Goal: Task Accomplishment & Management: Use online tool/utility

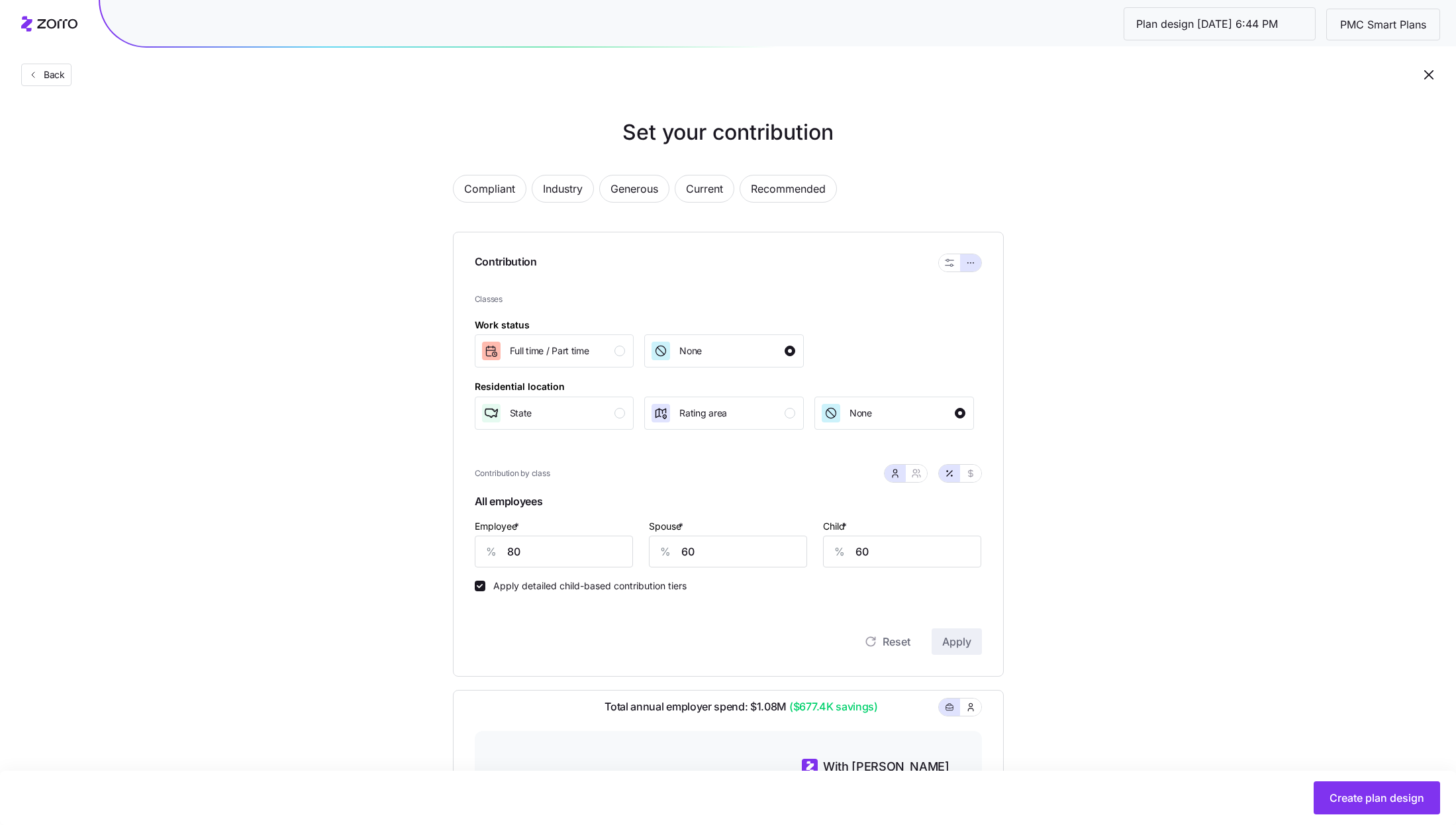
scroll to position [339, 0]
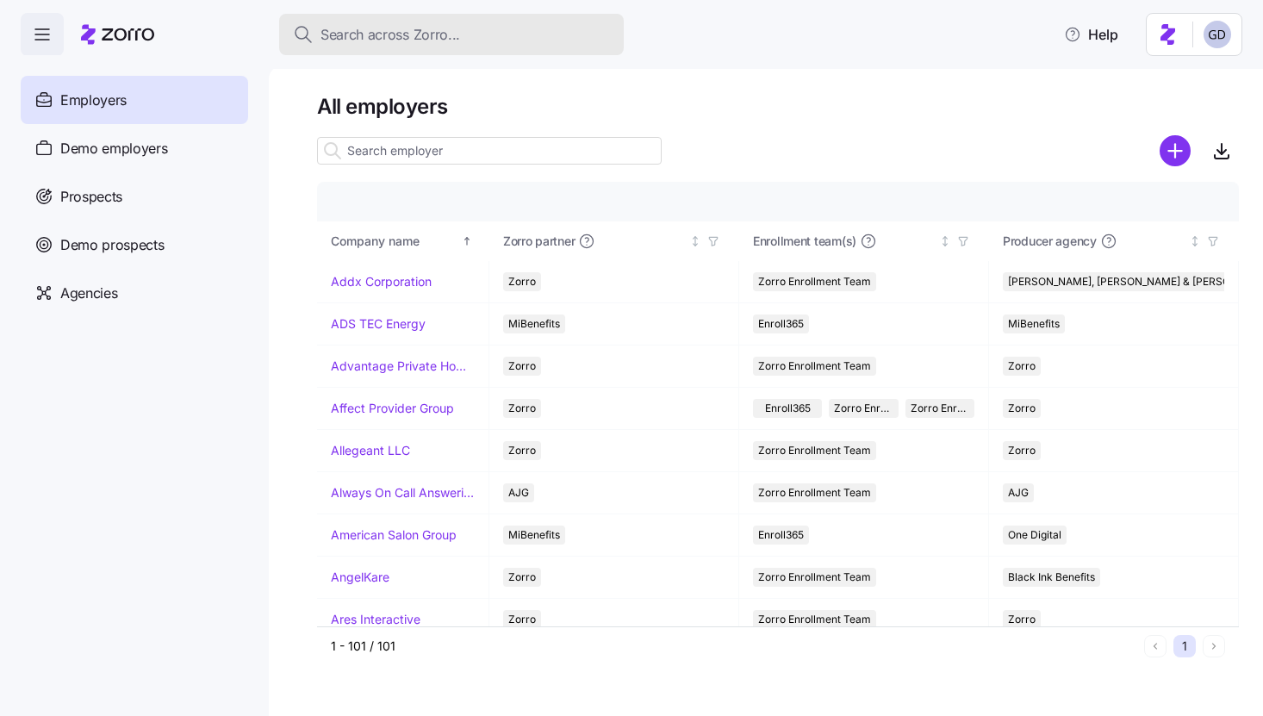
click at [433, 47] on button "Search across Zorro..." at bounding box center [451, 34] width 345 height 41
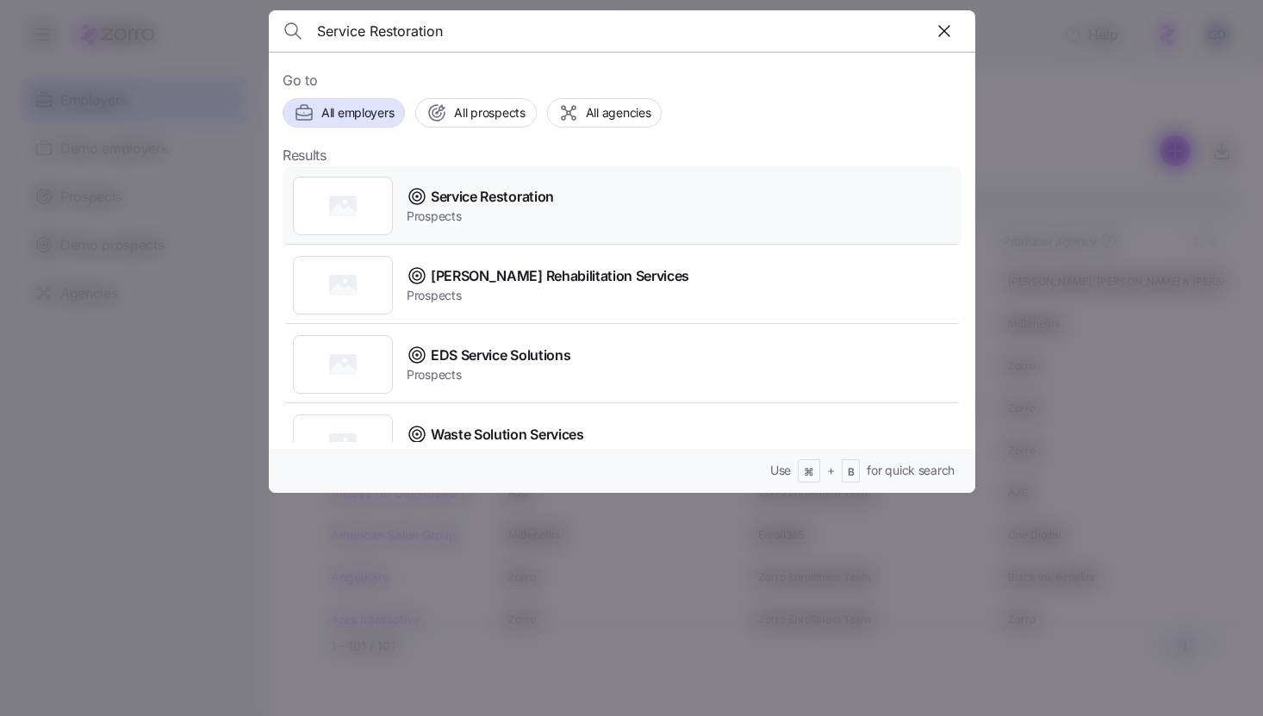
type input "Service Restoration"
click at [482, 204] on span "Service Restoration" at bounding box center [492, 197] width 123 height 22
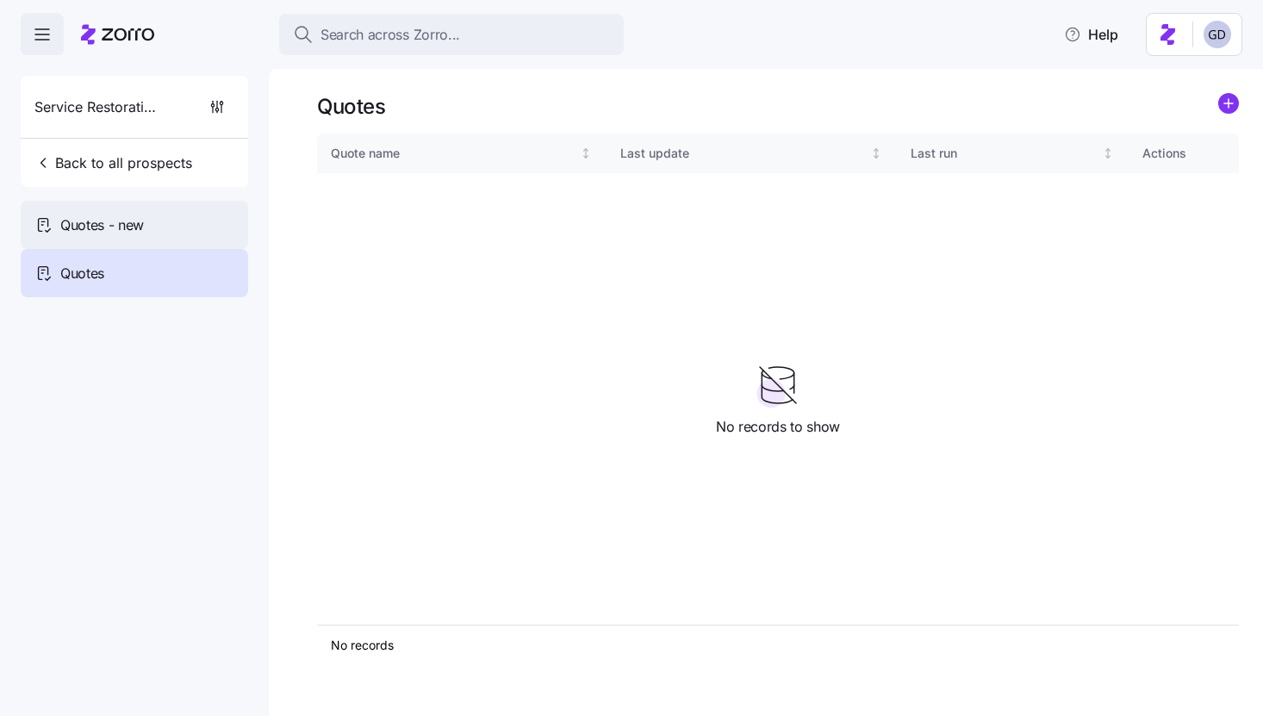
click at [161, 236] on div "Quotes - new" at bounding box center [135, 225] width 228 height 48
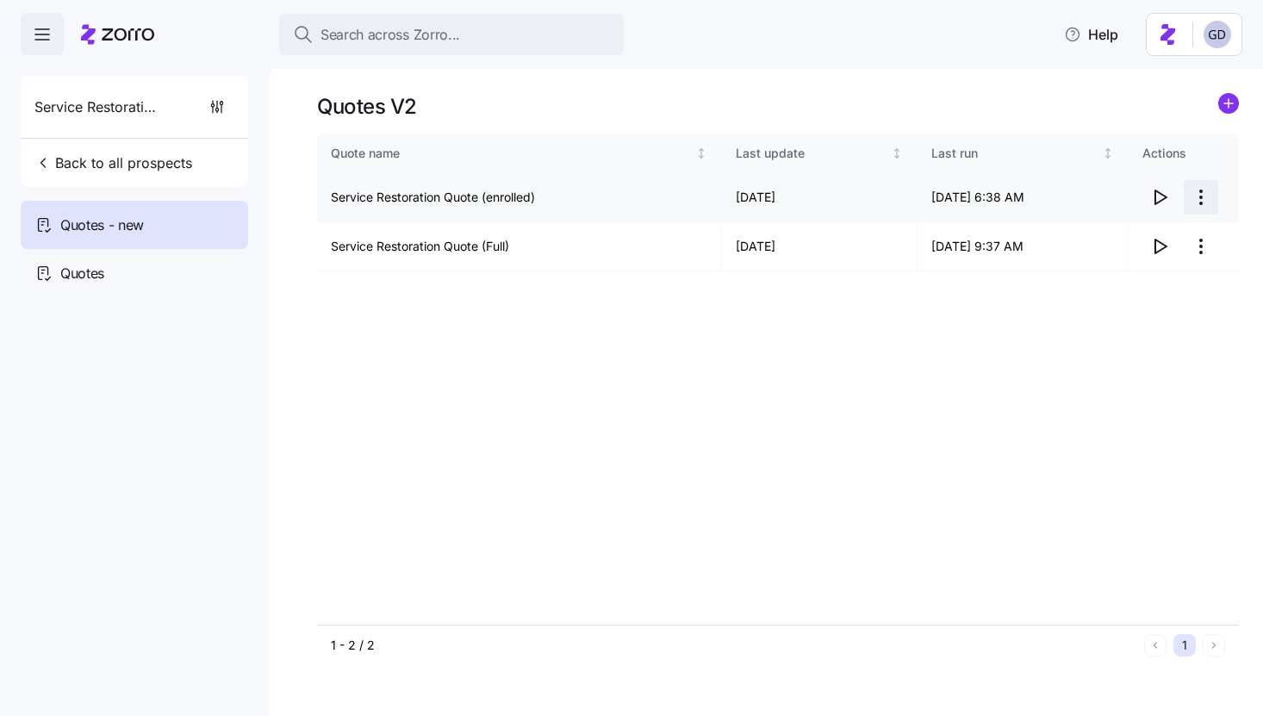
click at [1207, 200] on html "Search across Zorro... Help Service Restoration Back to all prospects Quotes - …" at bounding box center [631, 353] width 1263 height 706
click at [1109, 234] on div "Edit quote" at bounding box center [1089, 239] width 58 height 19
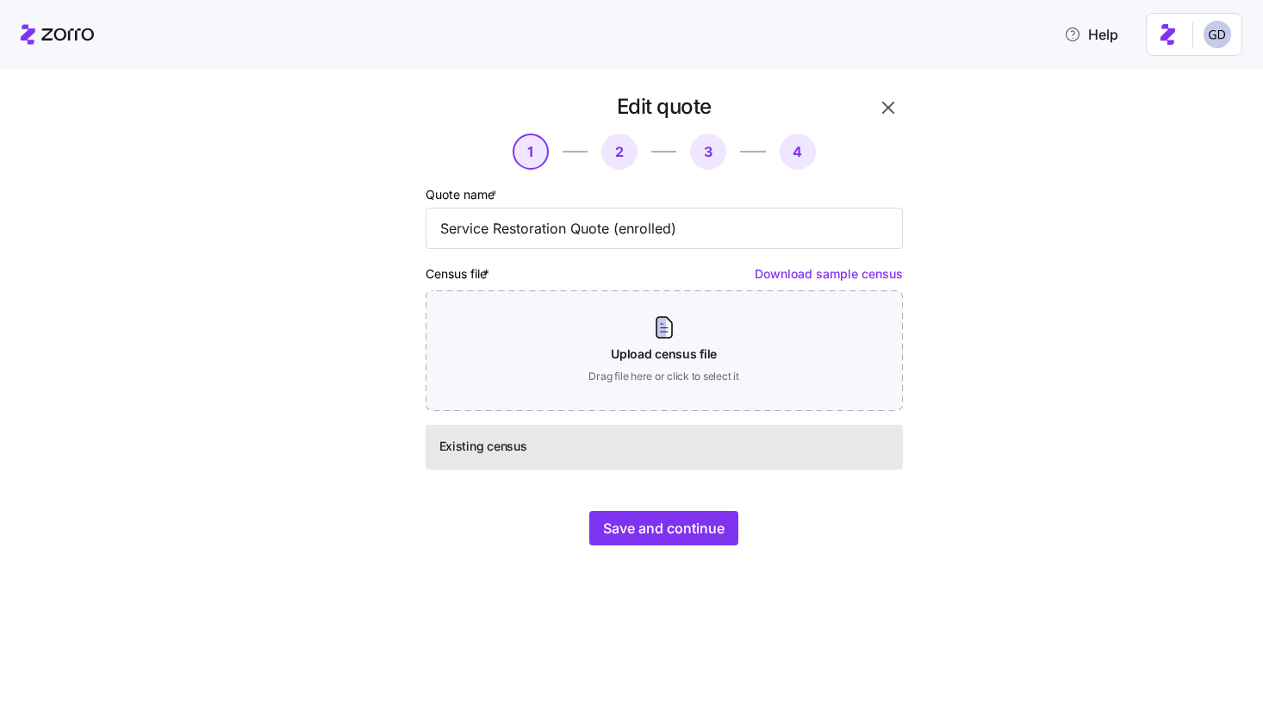
click at [889, 113] on icon "button" at bounding box center [888, 107] width 21 height 21
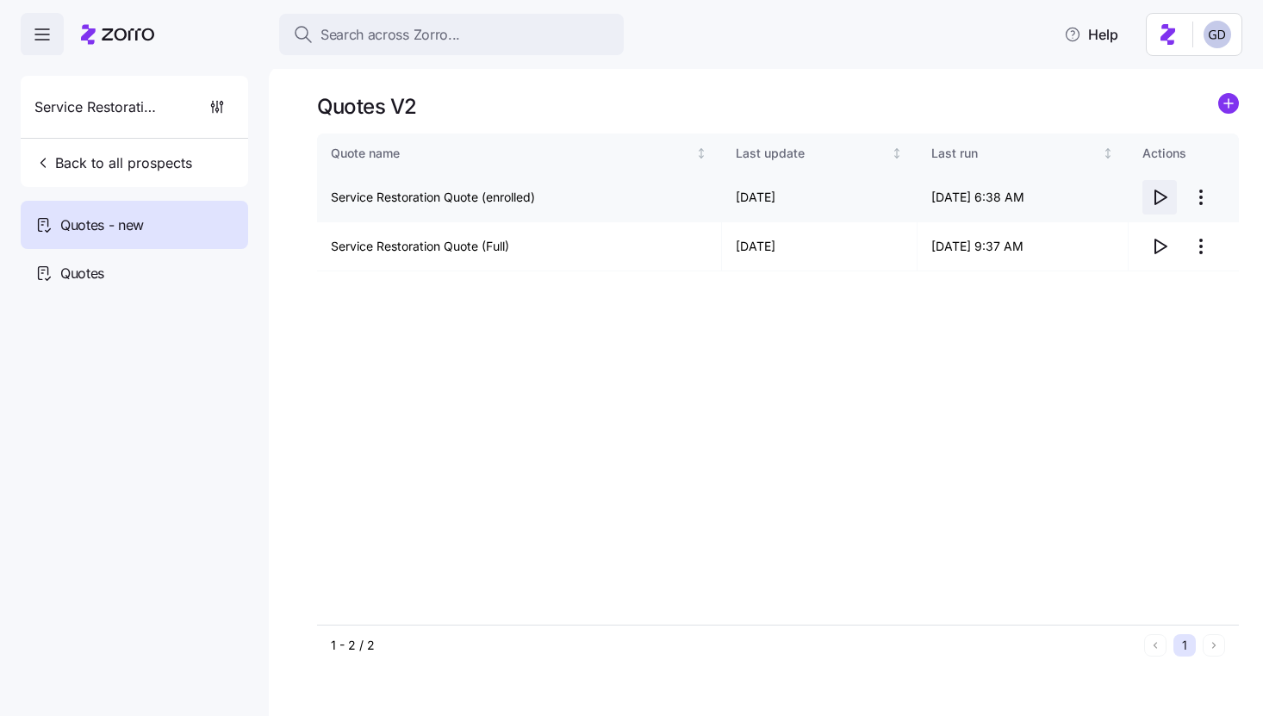
click at [1163, 202] on icon "button" at bounding box center [1160, 197] width 21 height 21
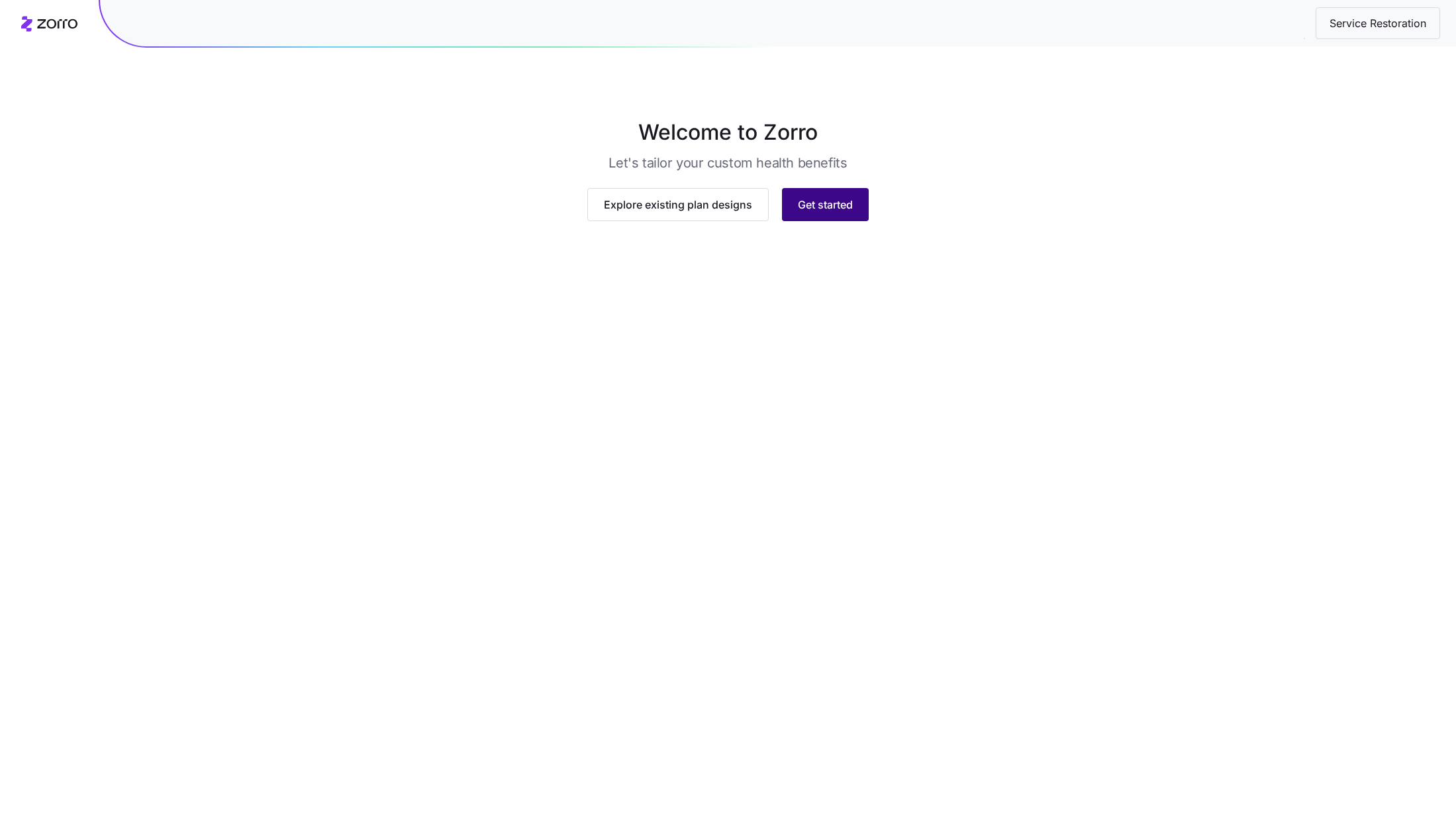
click at [857, 237] on button "Get started" at bounding box center [825, 220] width 87 height 33
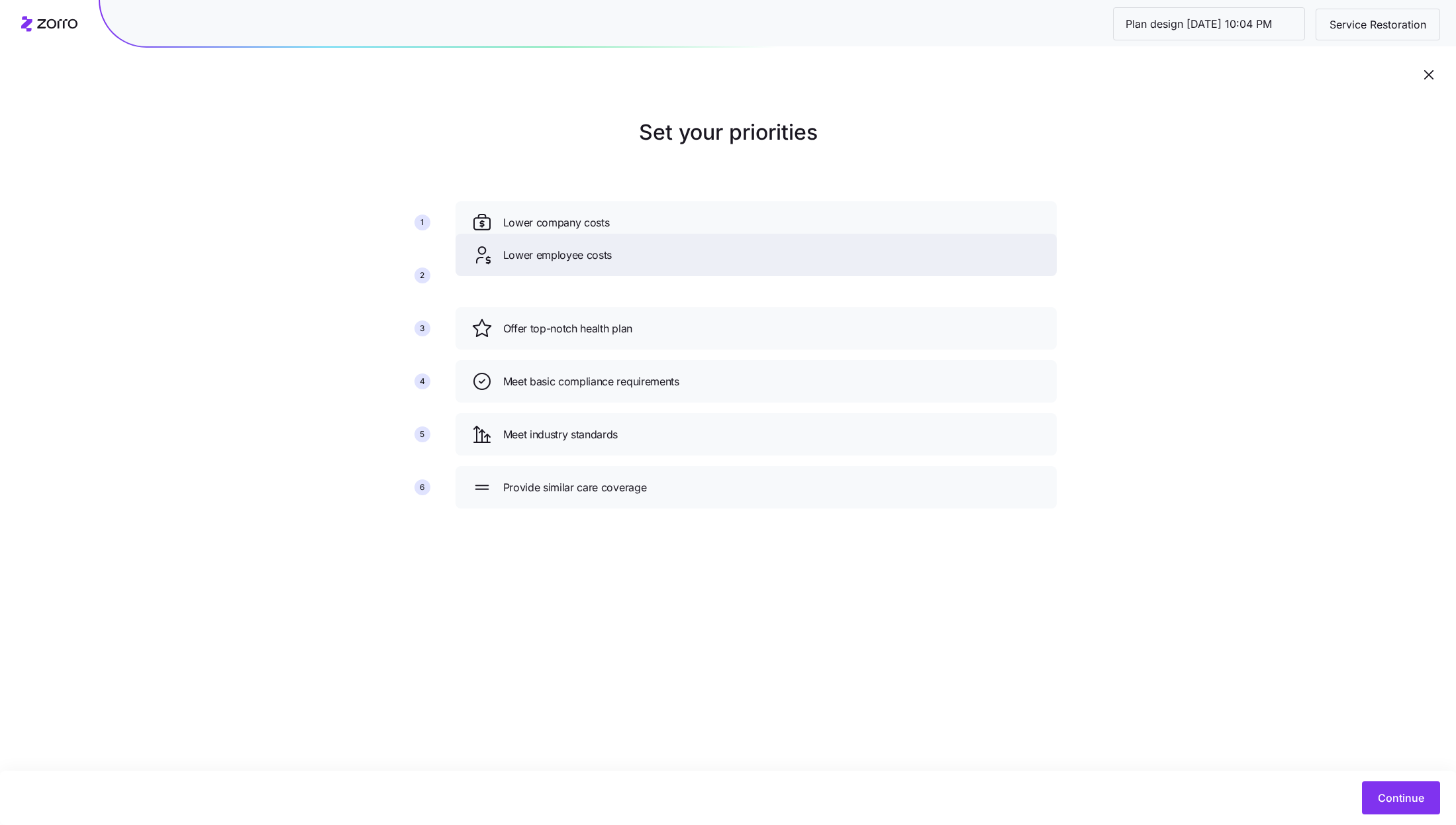
drag, startPoint x: 691, startPoint y: 327, endPoint x: 691, endPoint y: 253, distance: 74.0
click at [691, 253] on div "Lower employee costs" at bounding box center [756, 255] width 569 height 22
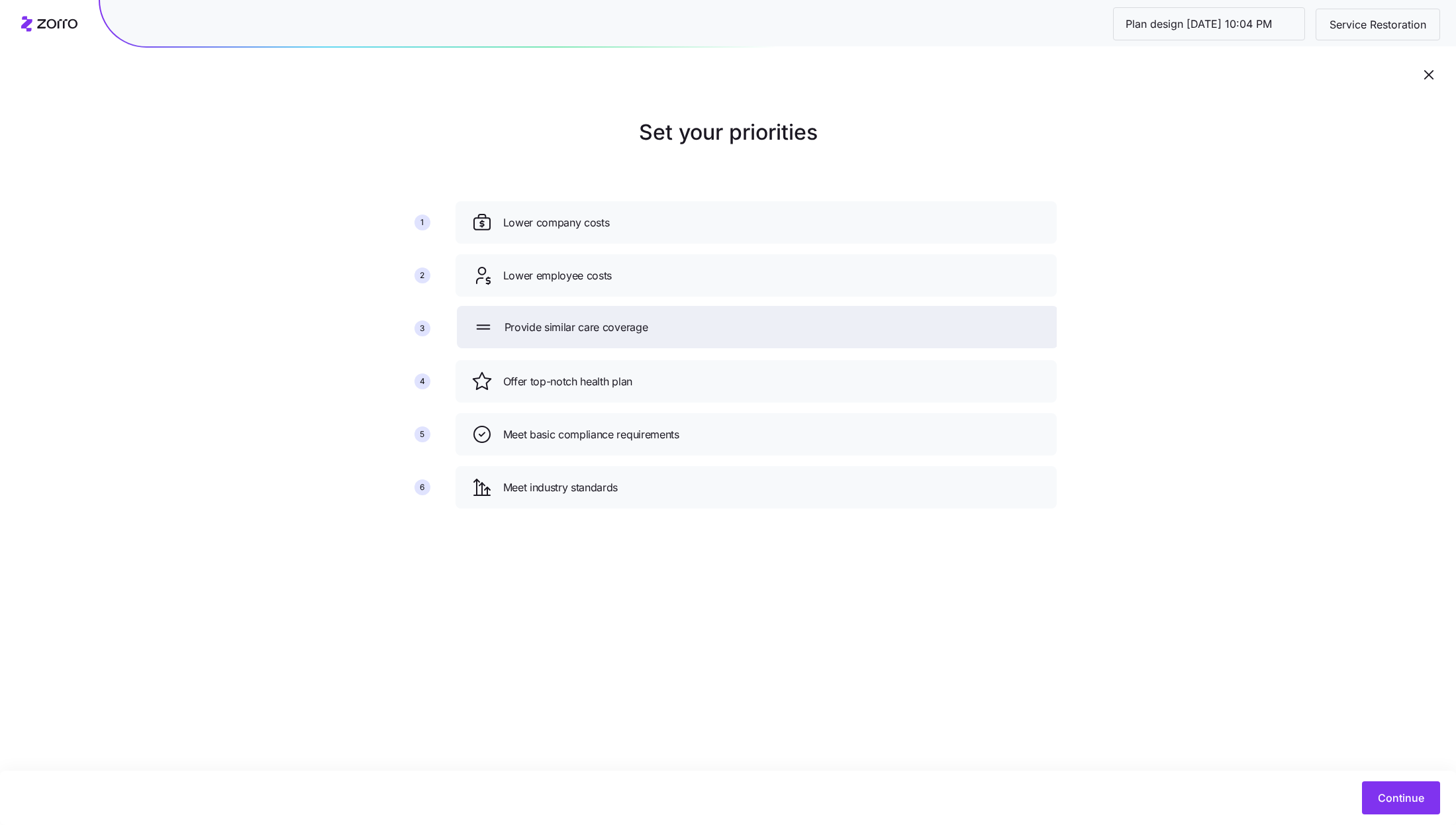
drag, startPoint x: 690, startPoint y: 487, endPoint x: 692, endPoint y: 326, distance: 161.0
click at [692, 326] on div "Provide similar care coverage" at bounding box center [757, 327] width 569 height 22
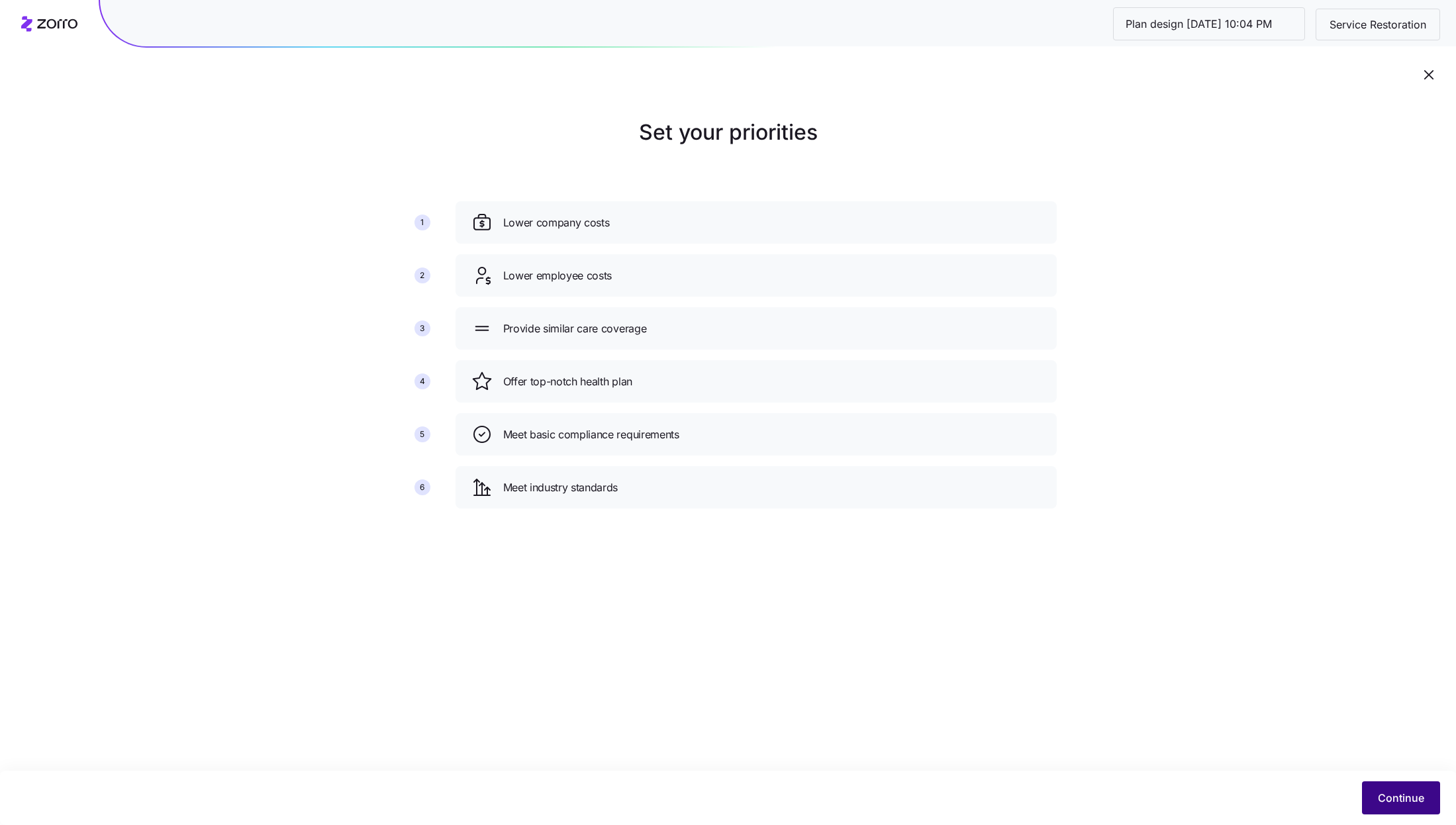
click at [1382, 784] on button "Continue" at bounding box center [1401, 797] width 78 height 33
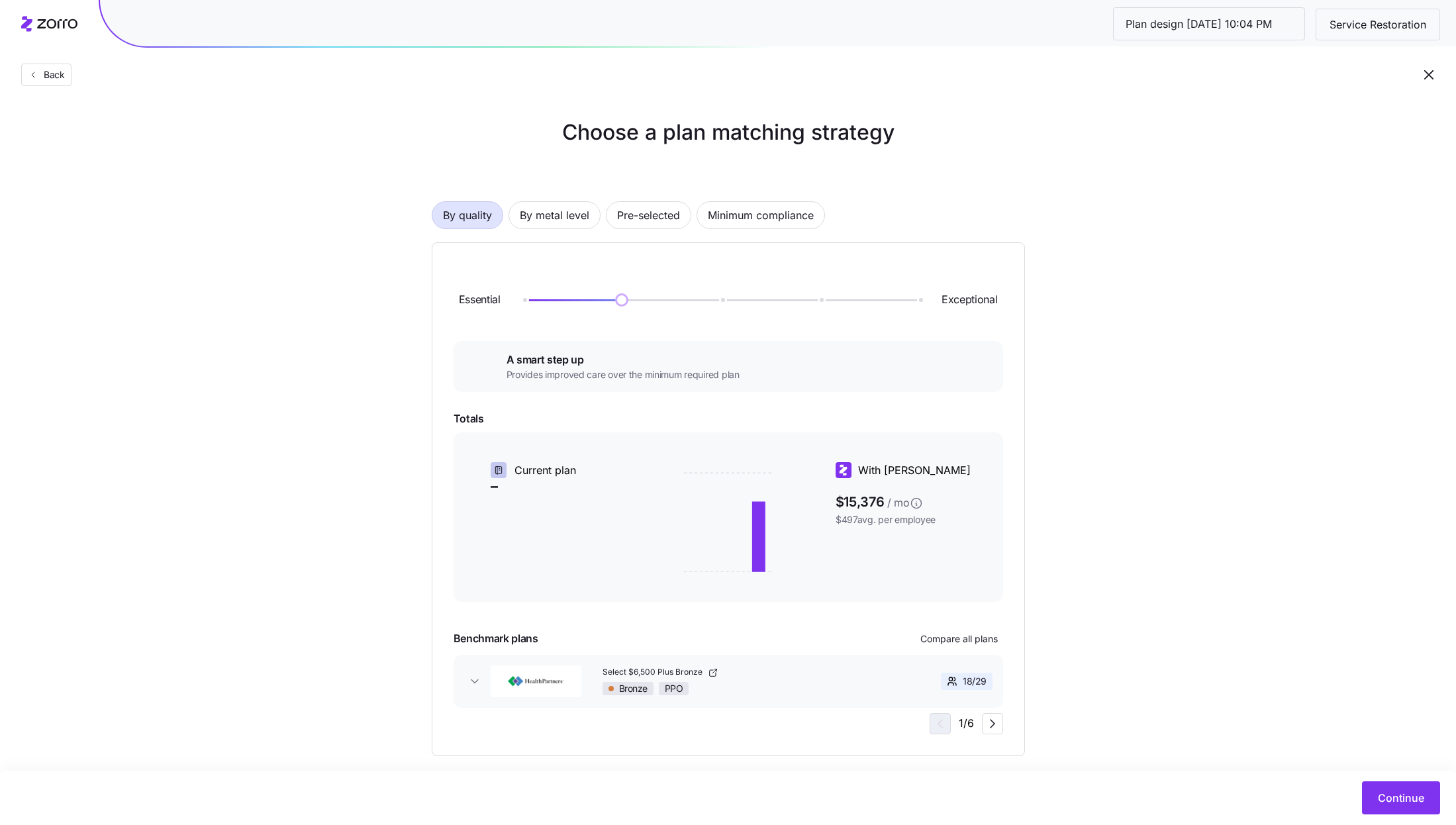
scroll to position [15, 0]
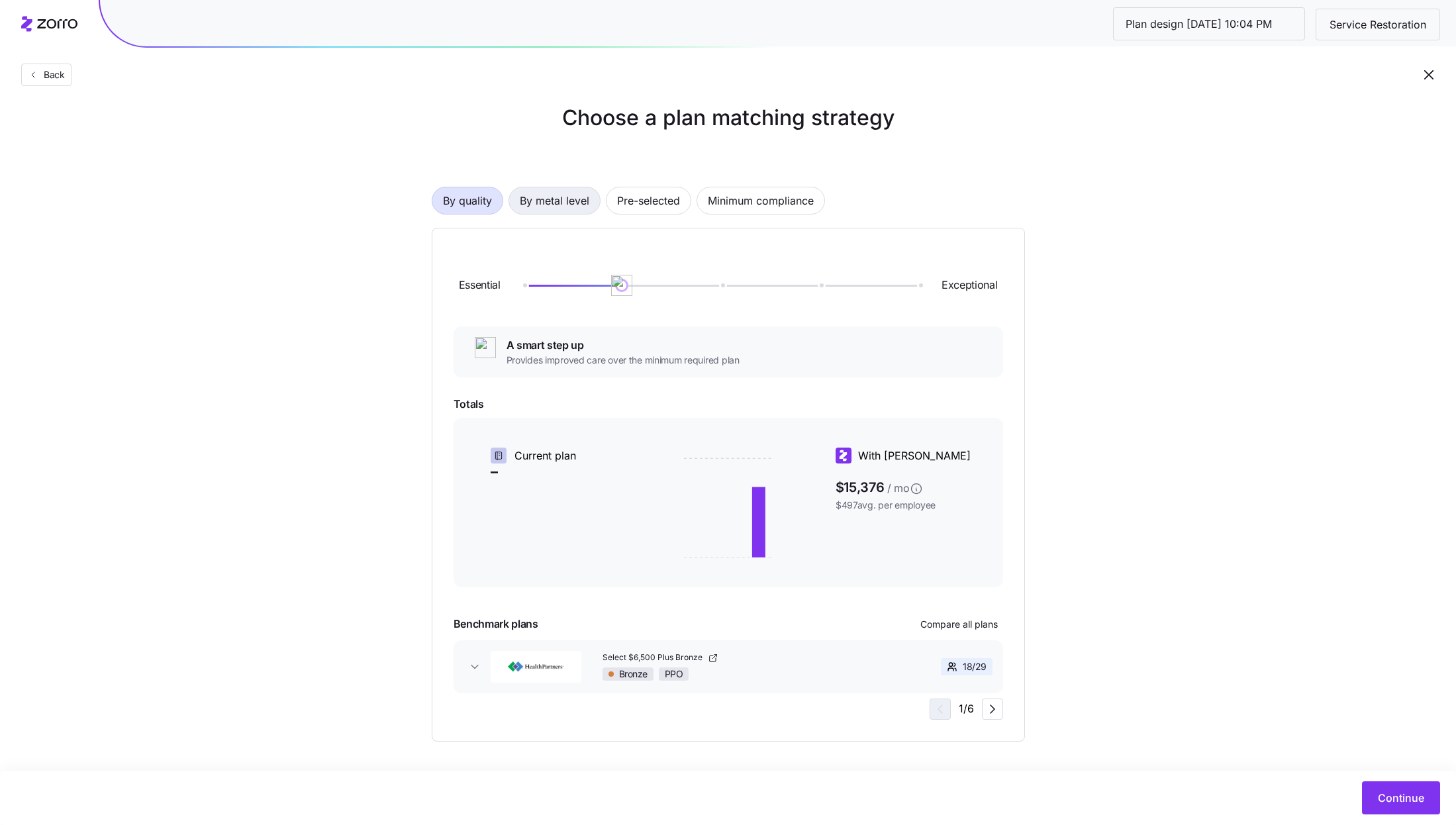
click at [540, 192] on span "By metal level" at bounding box center [555, 200] width 69 height 26
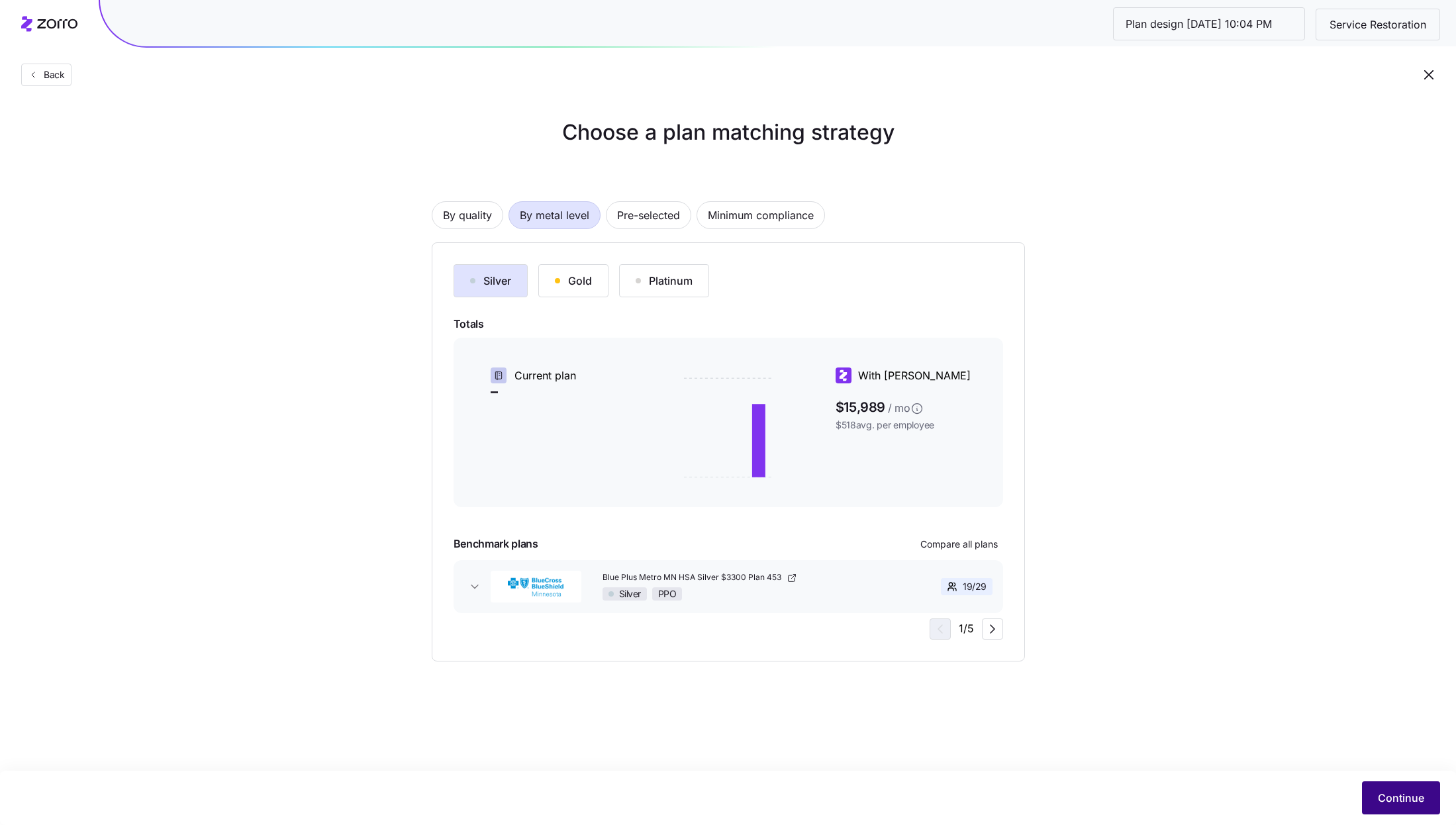
click at [1400, 785] on button "Continue" at bounding box center [1401, 797] width 78 height 33
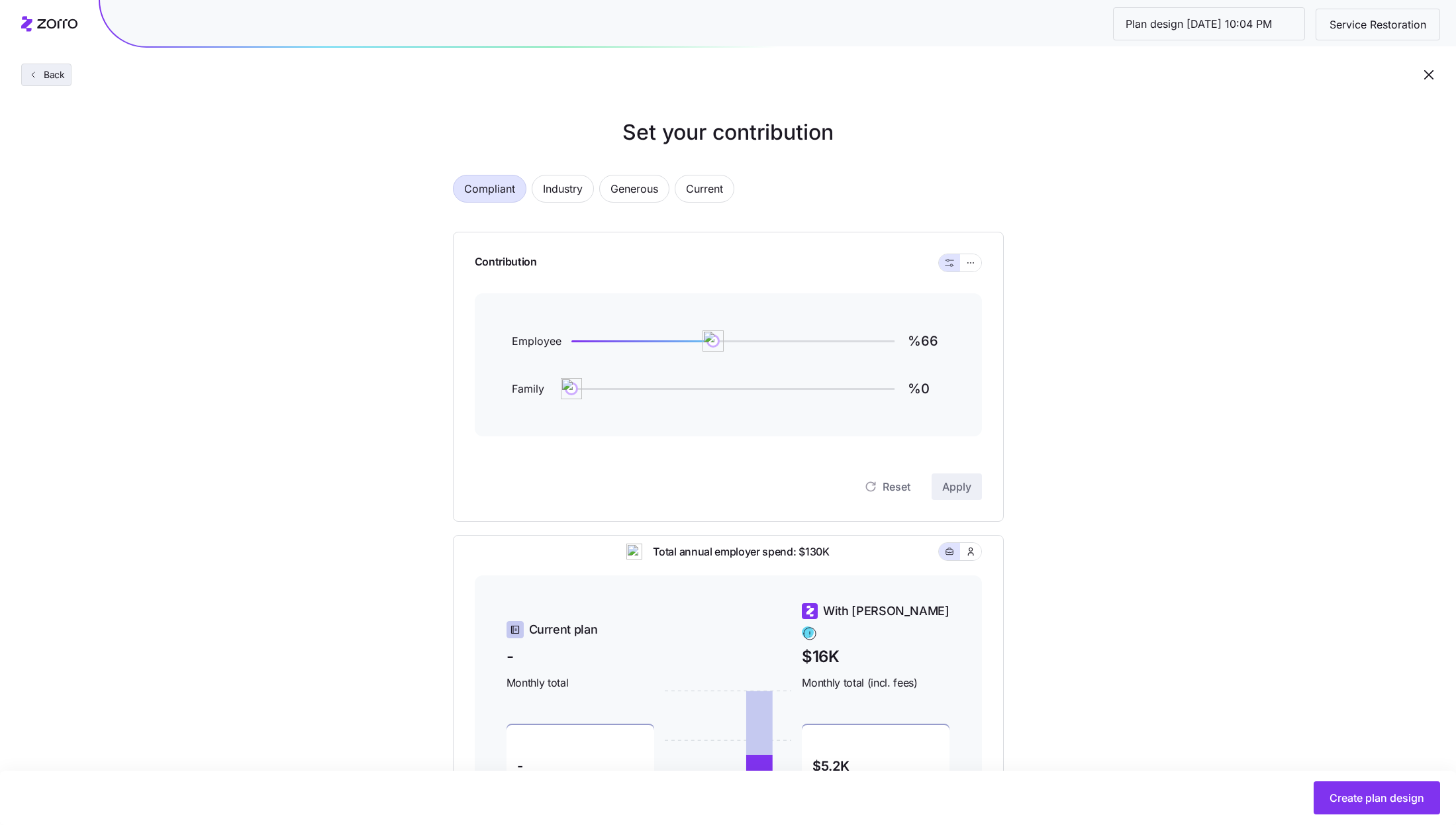
click at [30, 81] on span "Back" at bounding box center [46, 75] width 37 height 13
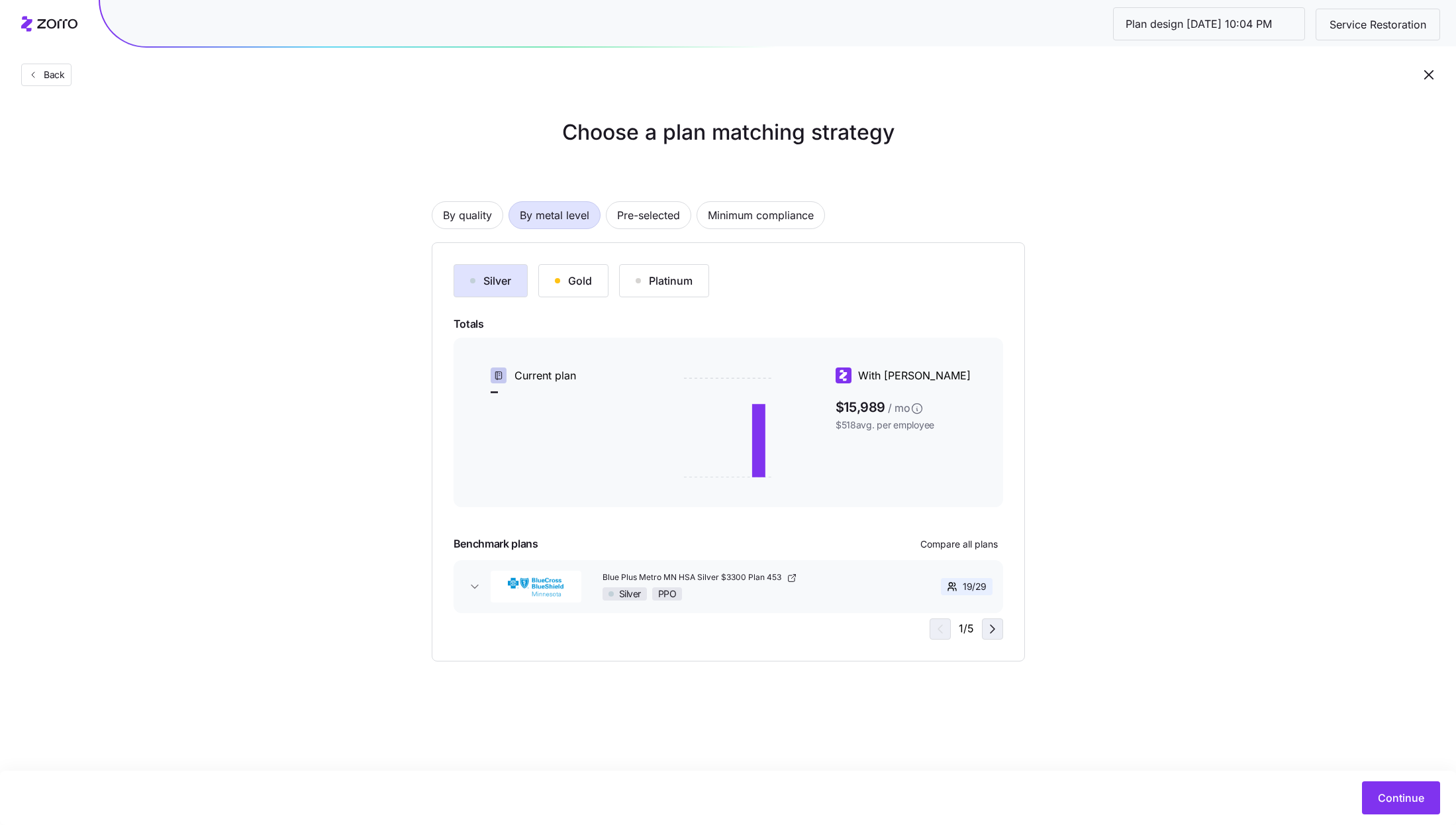
click at [989, 634] on icon "button" at bounding box center [993, 628] width 16 height 16
click at [1424, 790] on button "Continue" at bounding box center [1401, 797] width 78 height 33
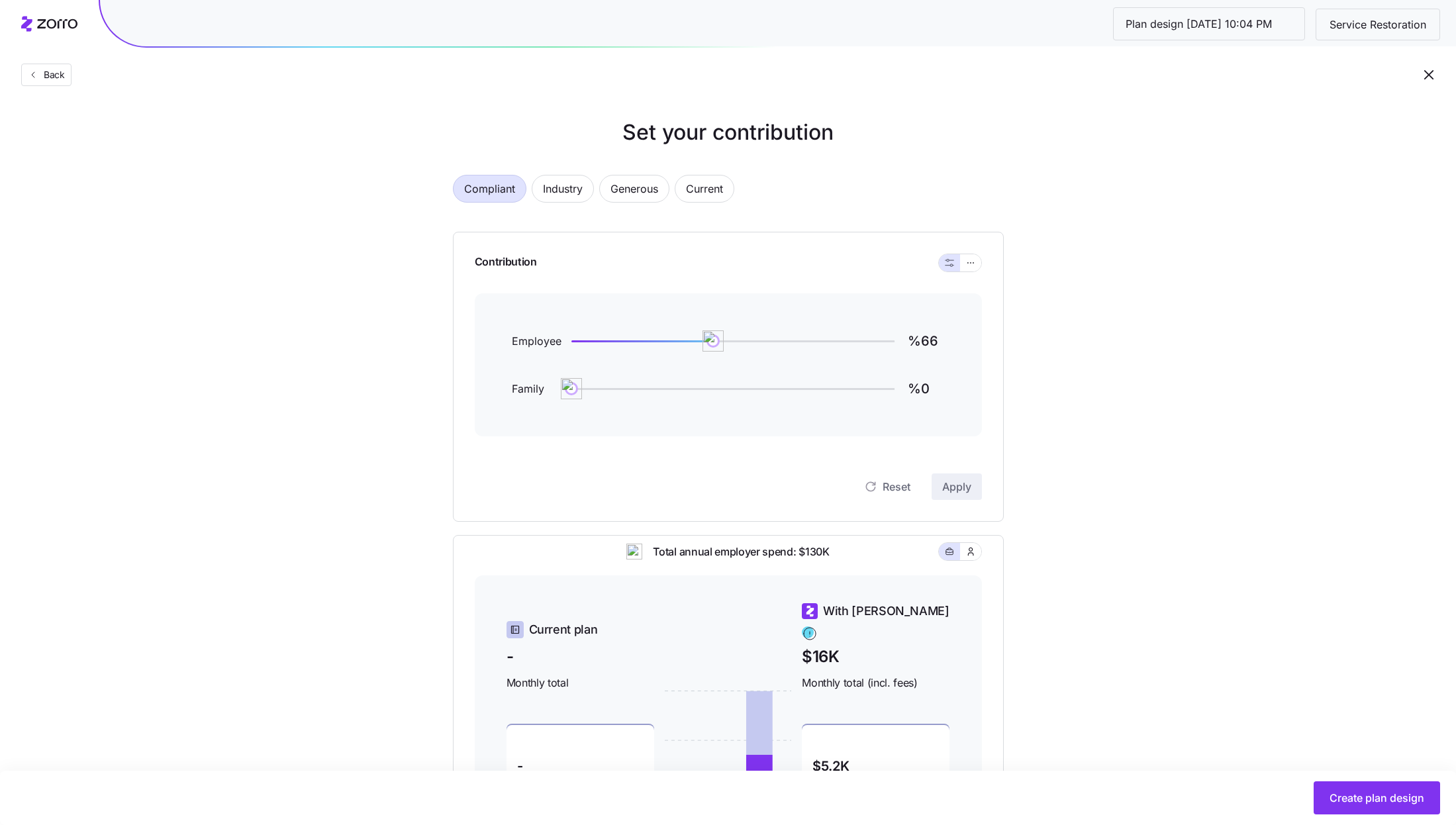
click at [1434, 78] on icon "button" at bounding box center [1428, 75] width 16 height 16
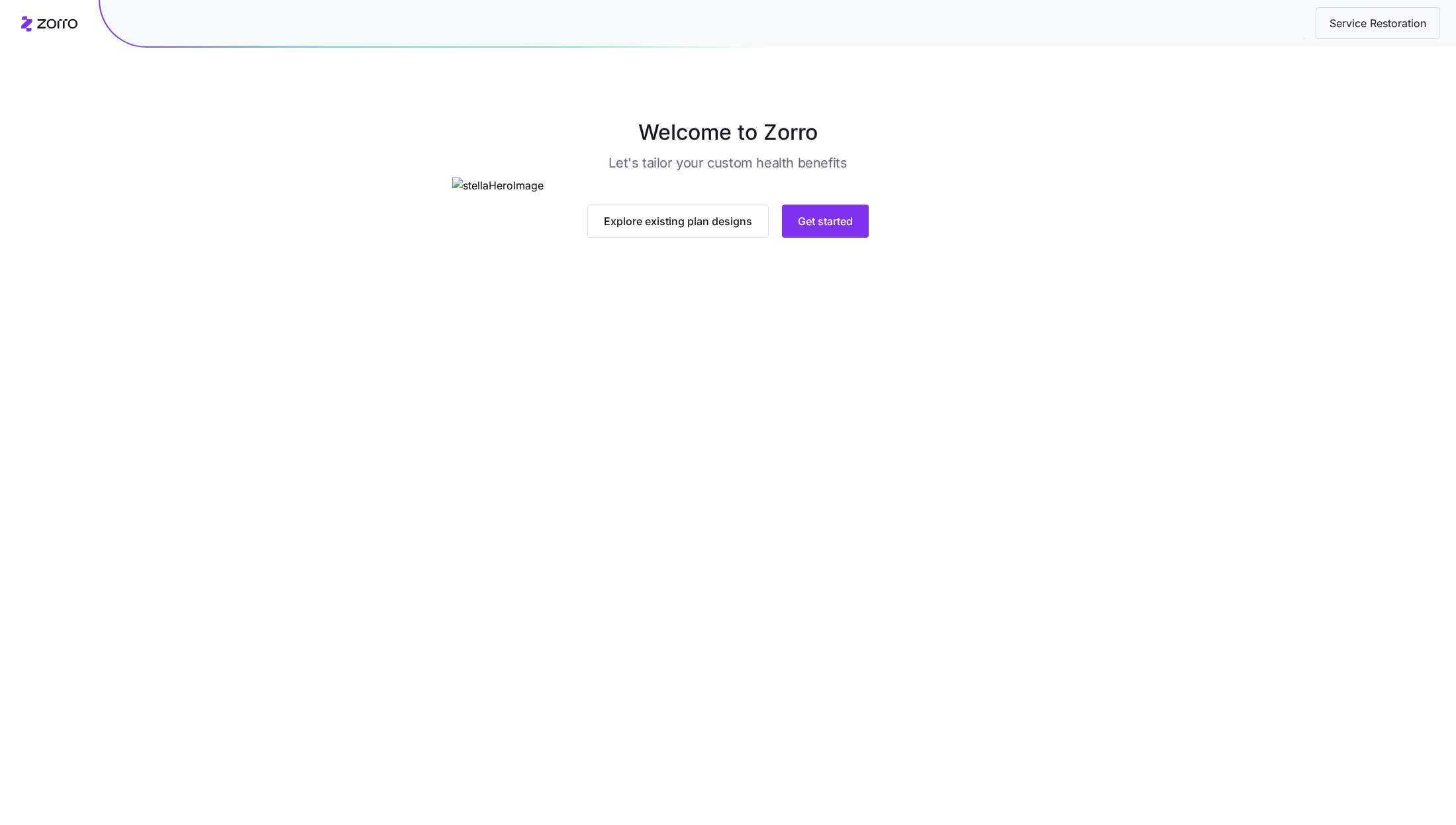
click at [1070, 220] on div "Welcome to Zorro Let's tailor your custom health benefits Explore existing plan…" at bounding box center [728, 177] width 1456 height 121
click at [841, 237] on button "Get started" at bounding box center [825, 220] width 87 height 33
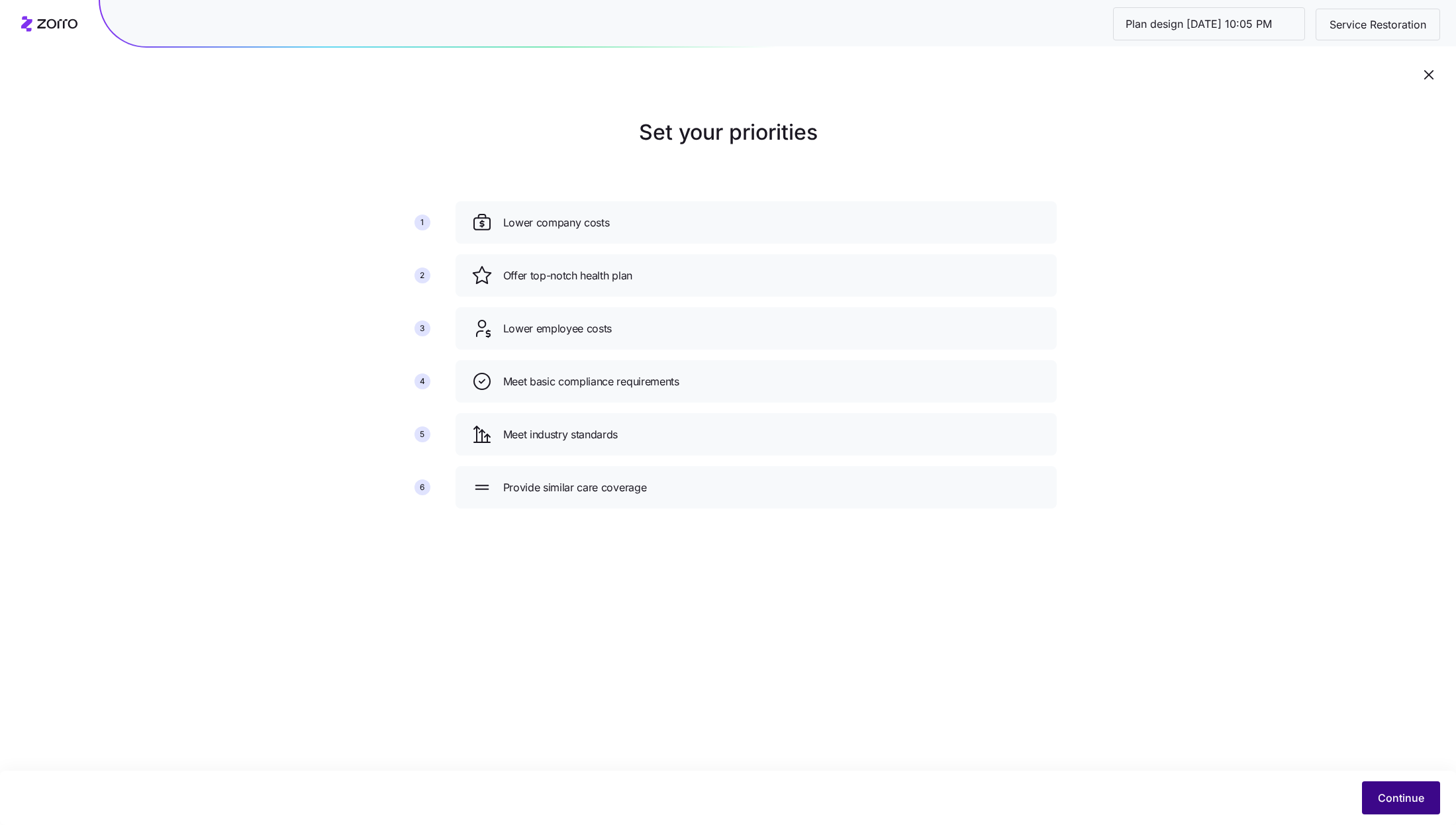
click at [1399, 797] on span "Continue" at bounding box center [1401, 797] width 46 height 16
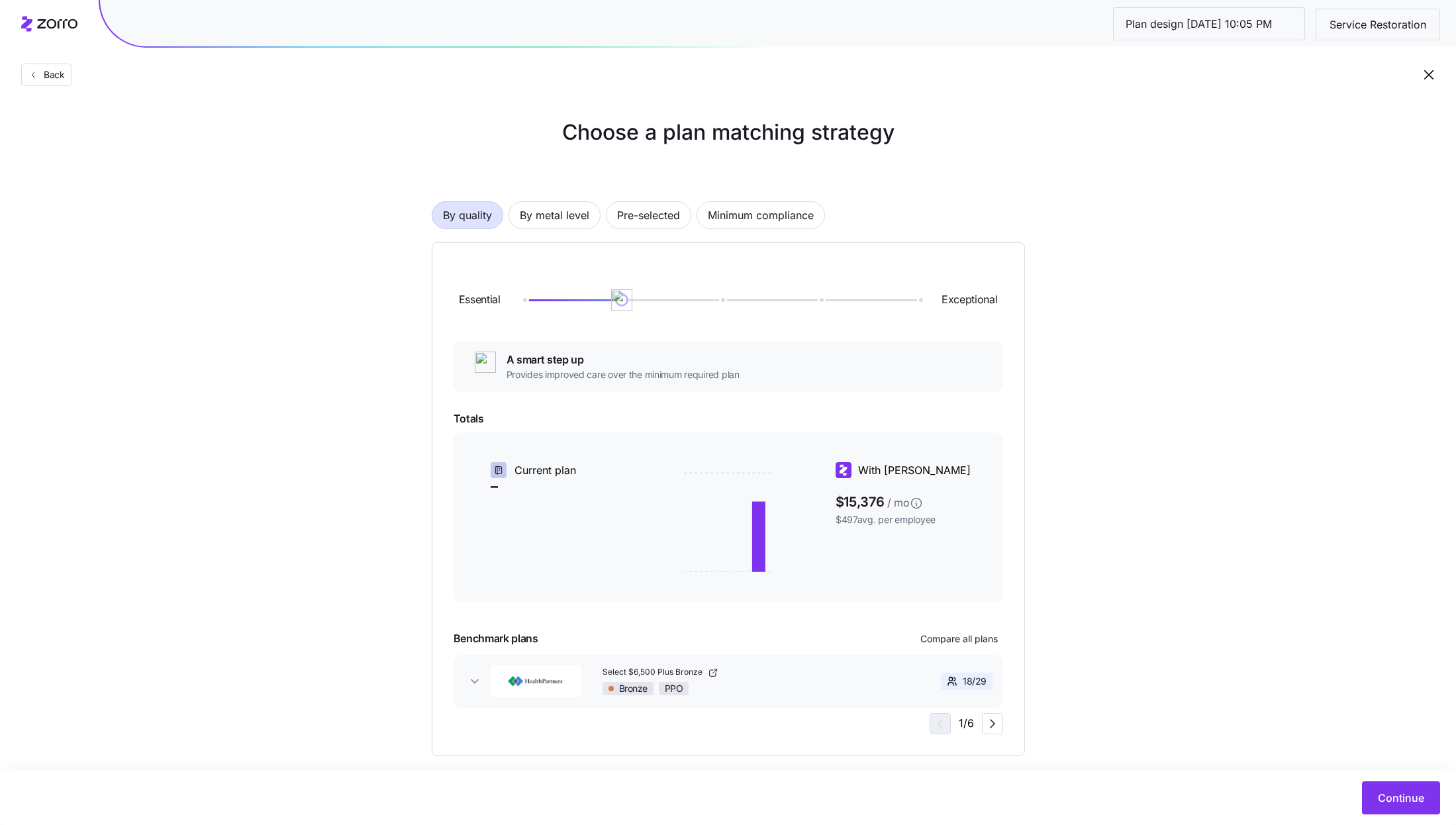
scroll to position [15, 0]
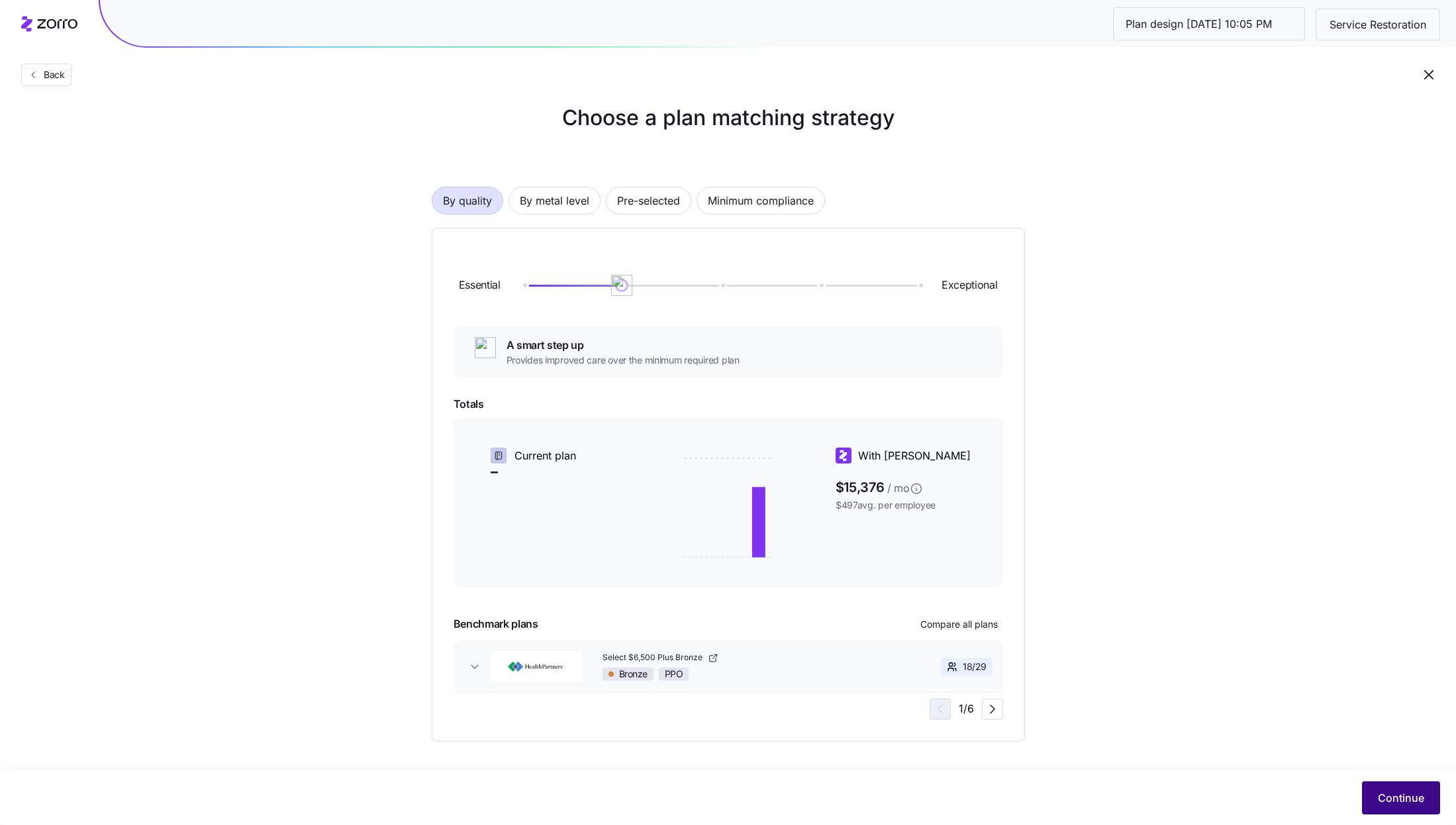
click at [1411, 797] on span "Continue" at bounding box center [1401, 797] width 46 height 16
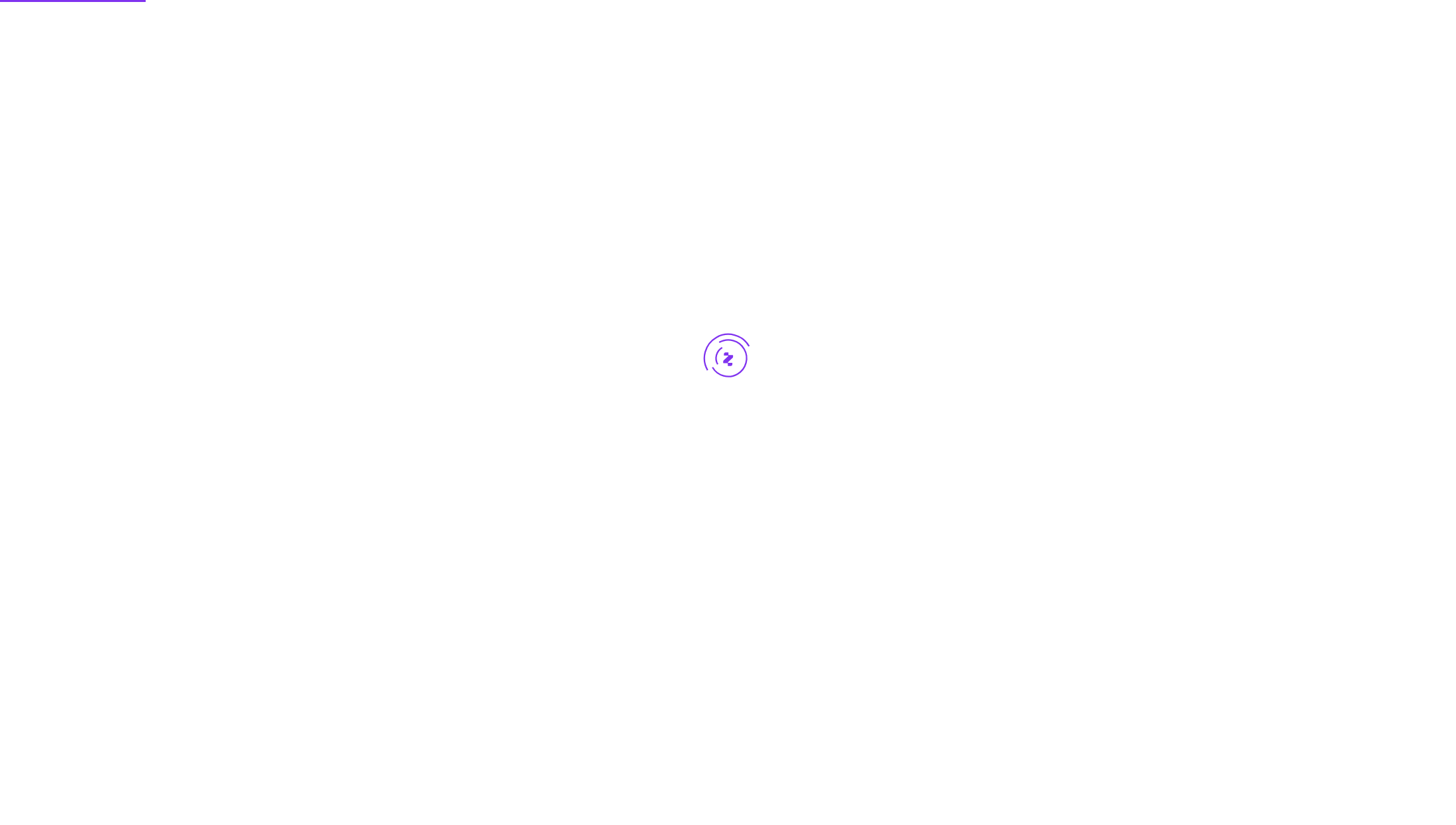
scroll to position [0, 0]
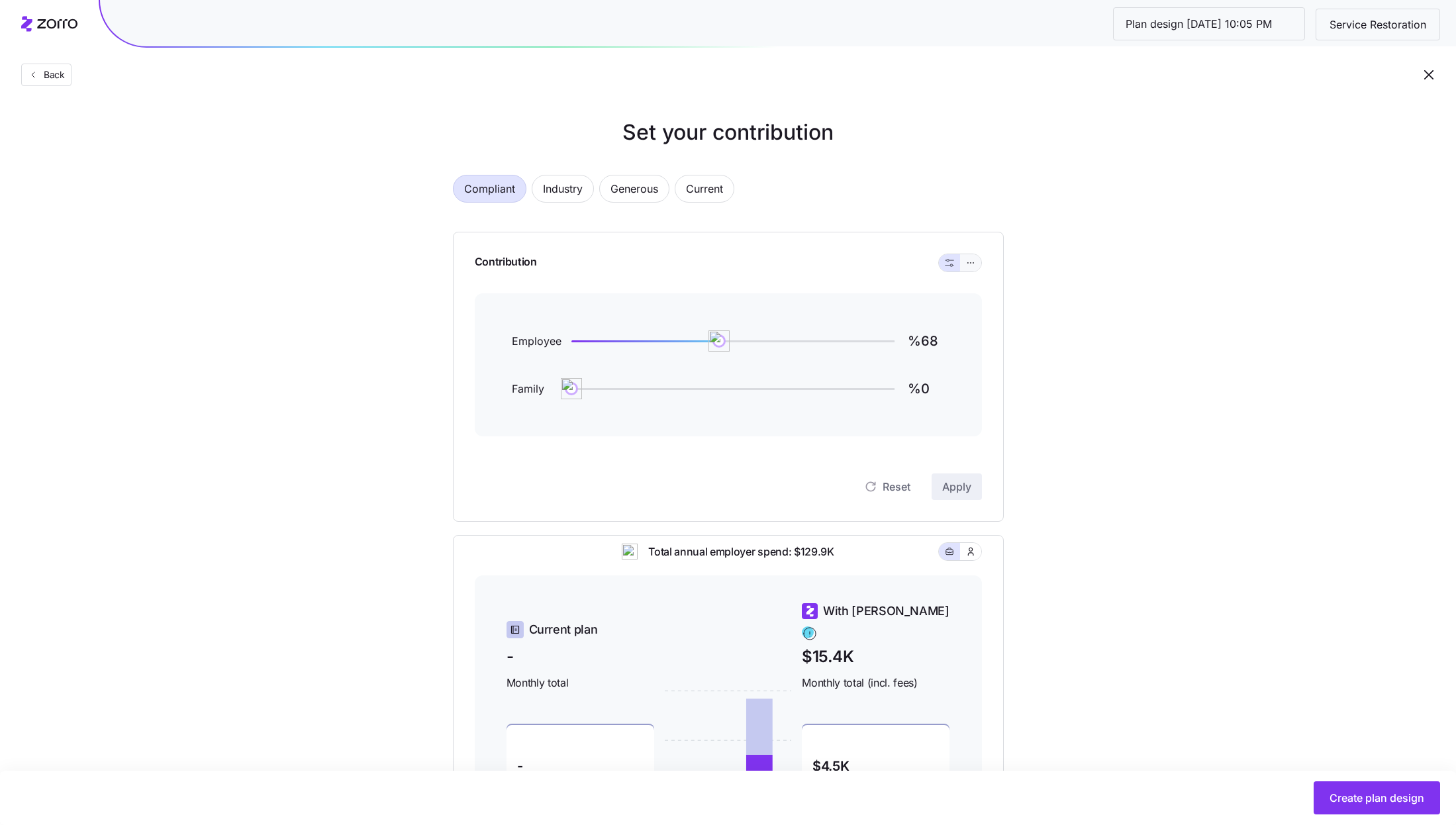
click at [970, 262] on icon "button" at bounding box center [970, 262] width 1 height 1
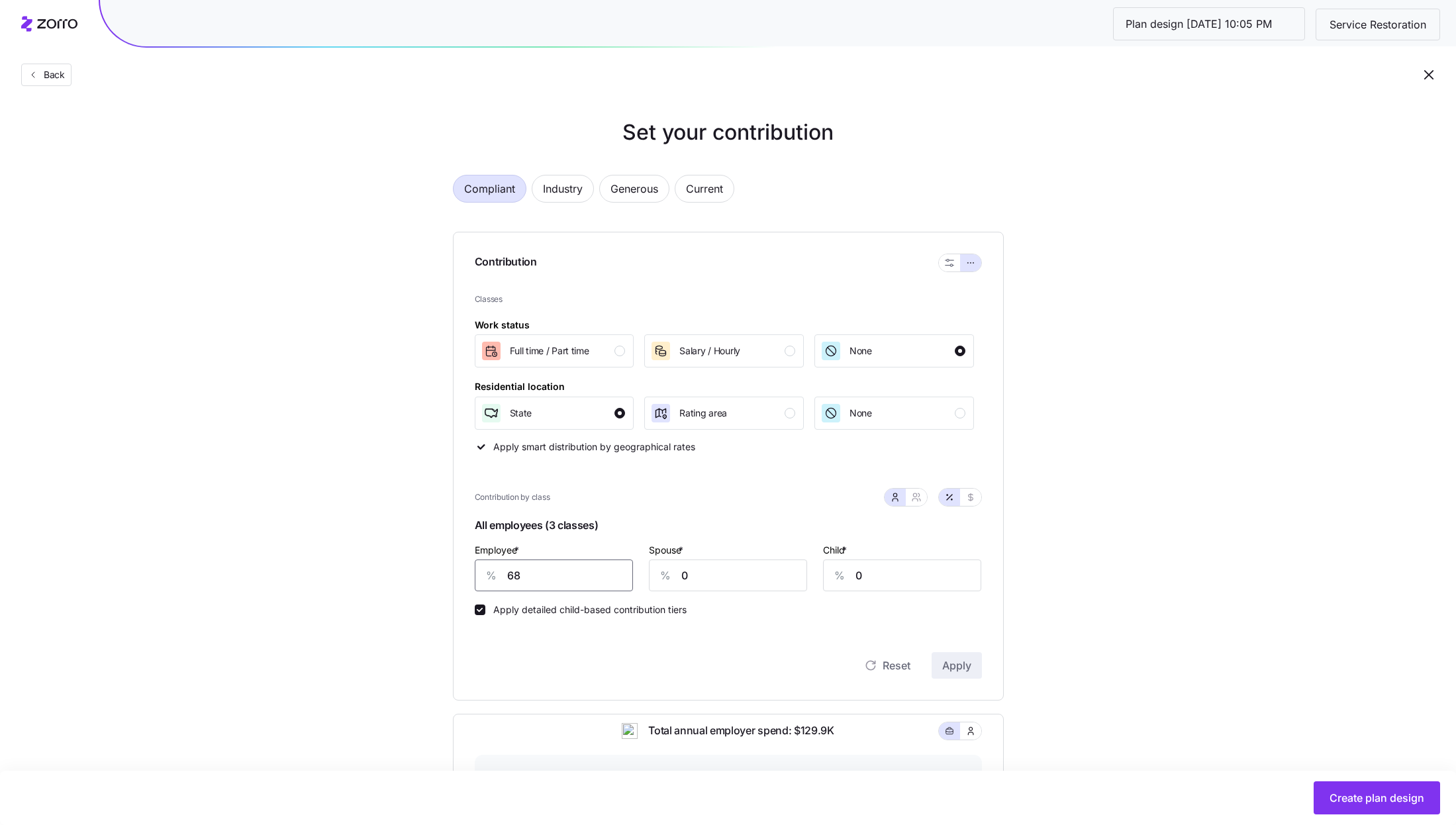
click at [557, 586] on input "68" at bounding box center [554, 575] width 158 height 31
type input "55"
click at [751, 359] on div "Salary / Hourly" at bounding box center [722, 351] width 145 height 22
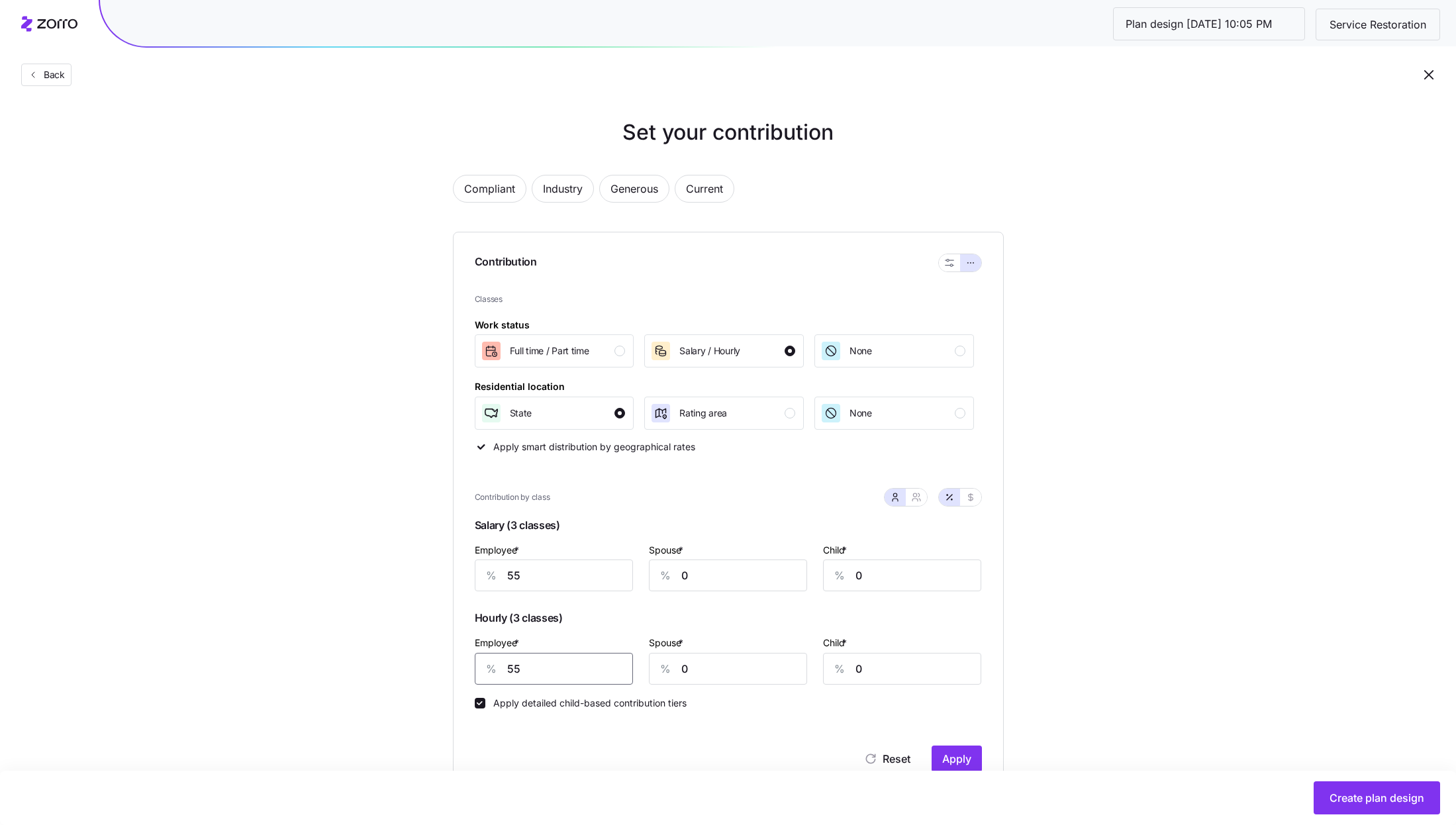
click at [565, 672] on input "55" at bounding box center [554, 668] width 158 height 31
type input "65"
click at [937, 747] on div "Reset Apply" at bounding box center [728, 758] width 507 height 26
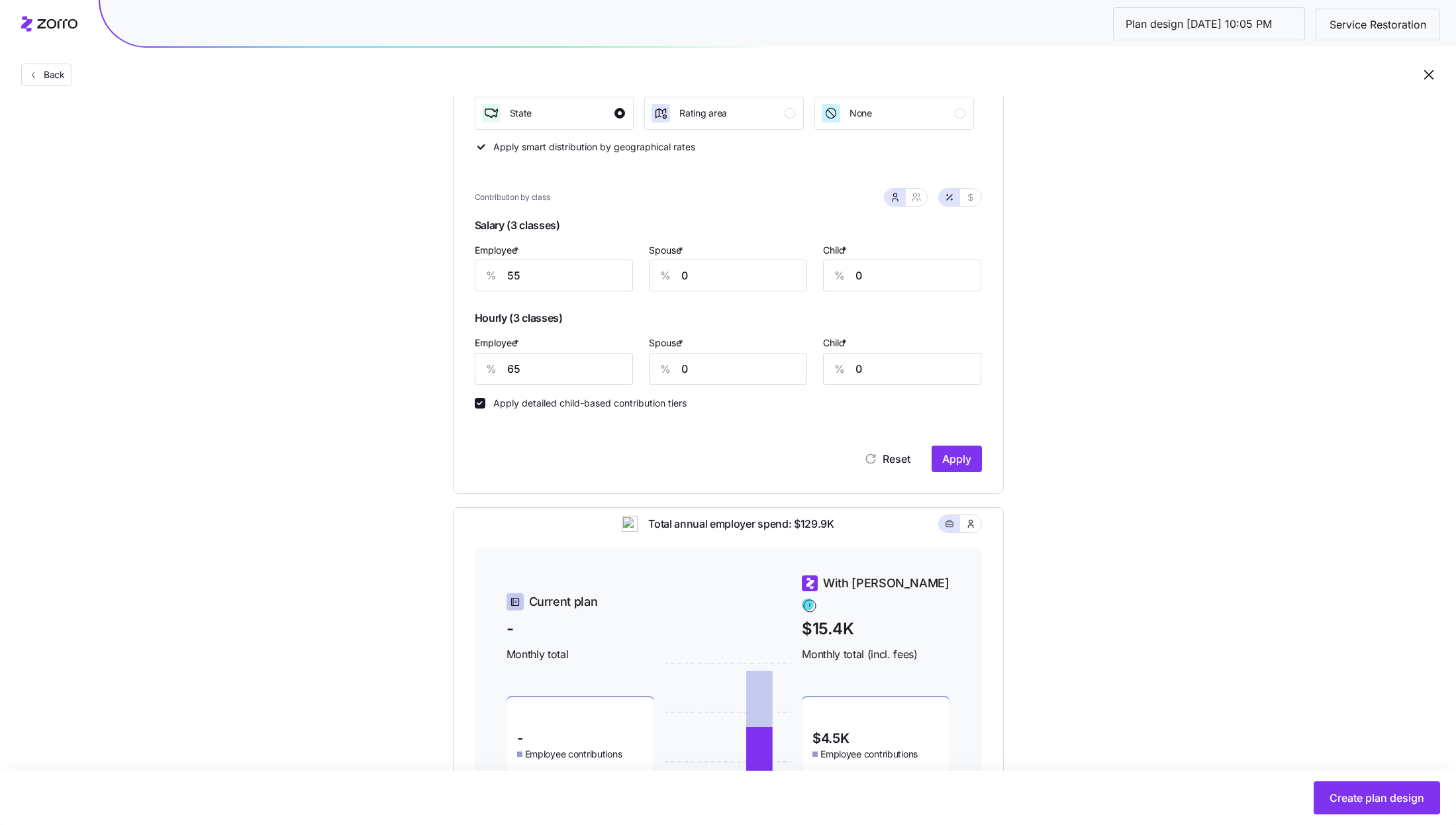
scroll to position [457, 0]
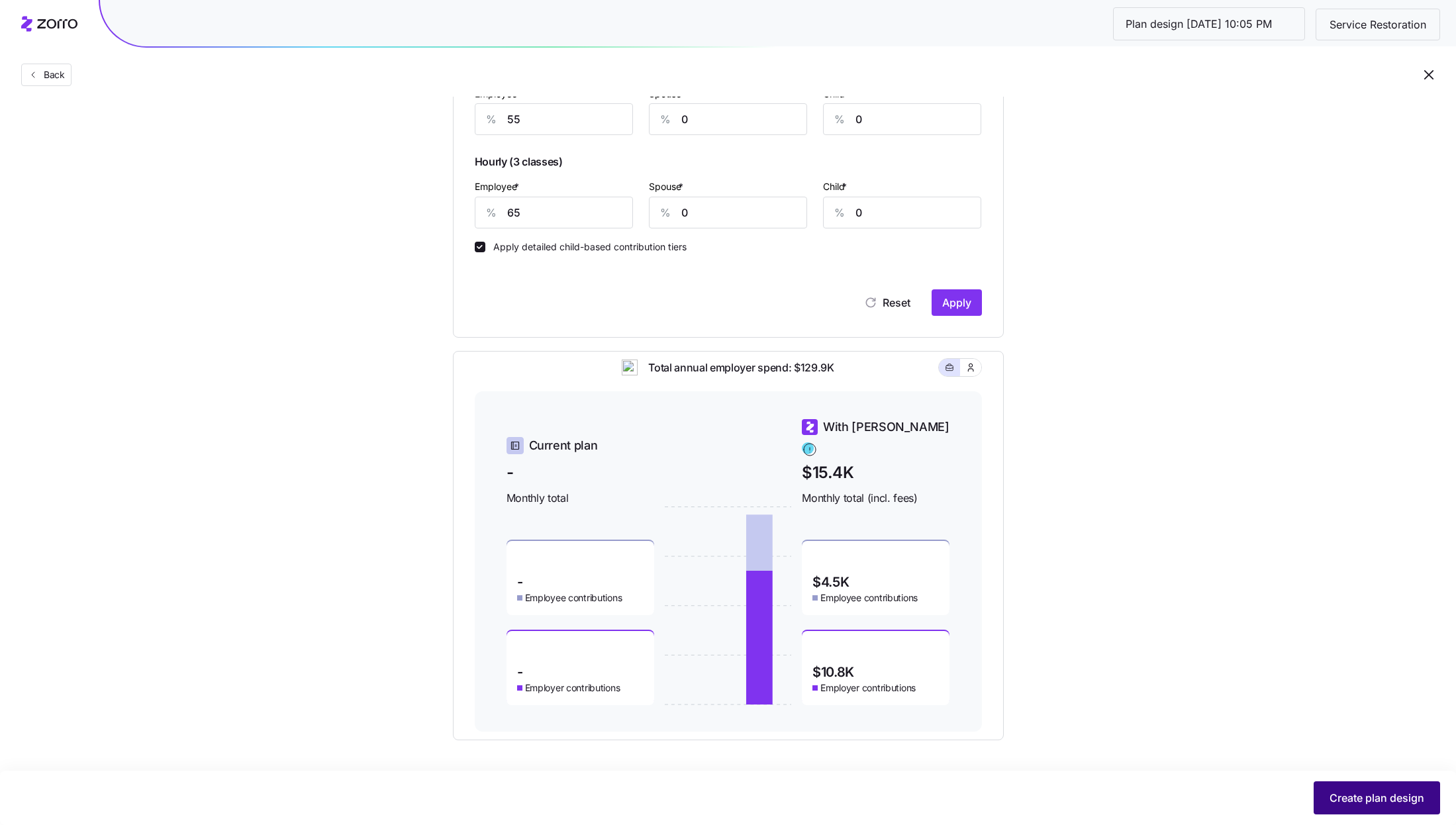
click at [1374, 797] on span "Create plan design" at bounding box center [1377, 797] width 95 height 16
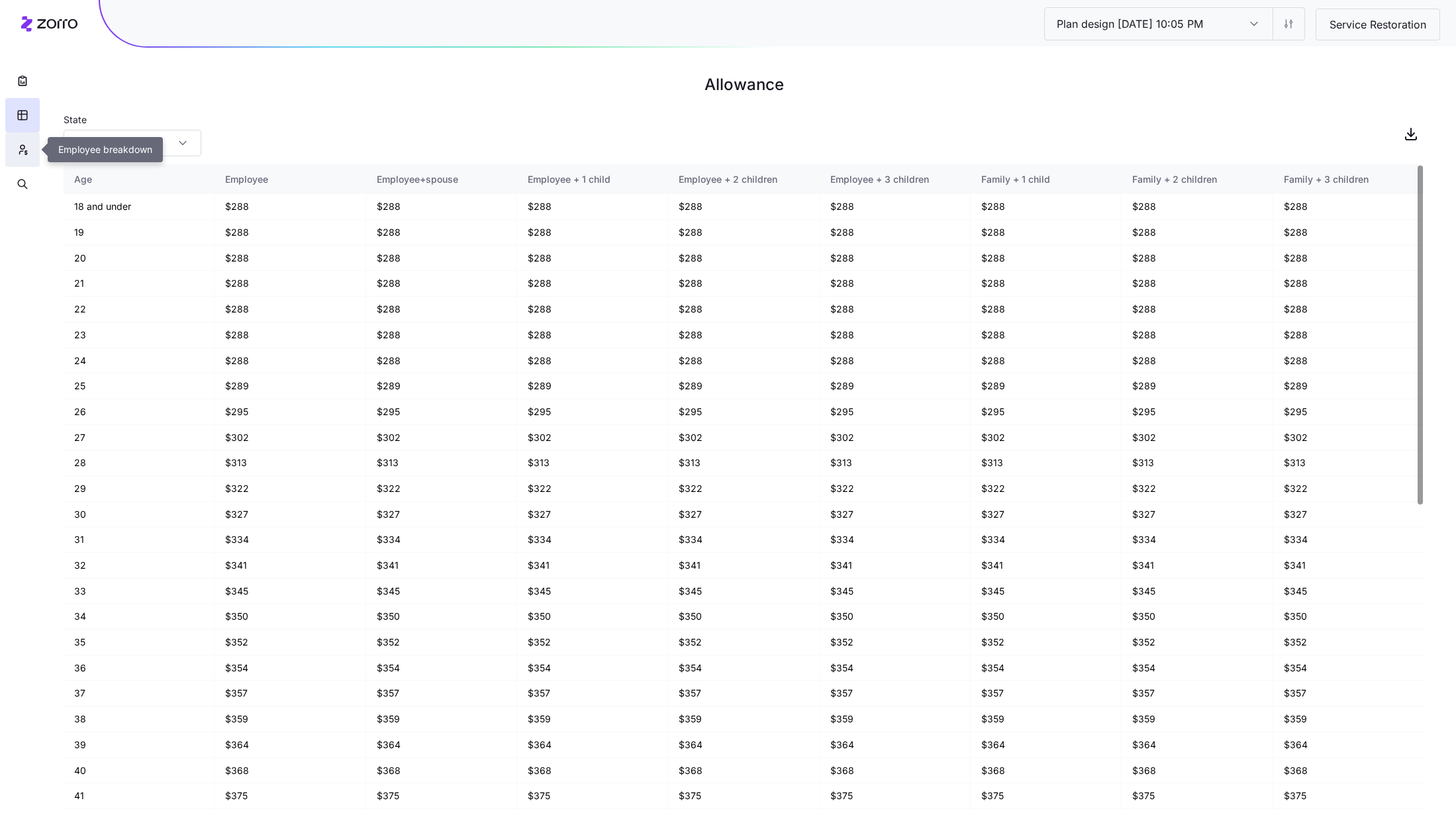
click at [21, 143] on icon "button" at bounding box center [23, 149] width 12 height 13
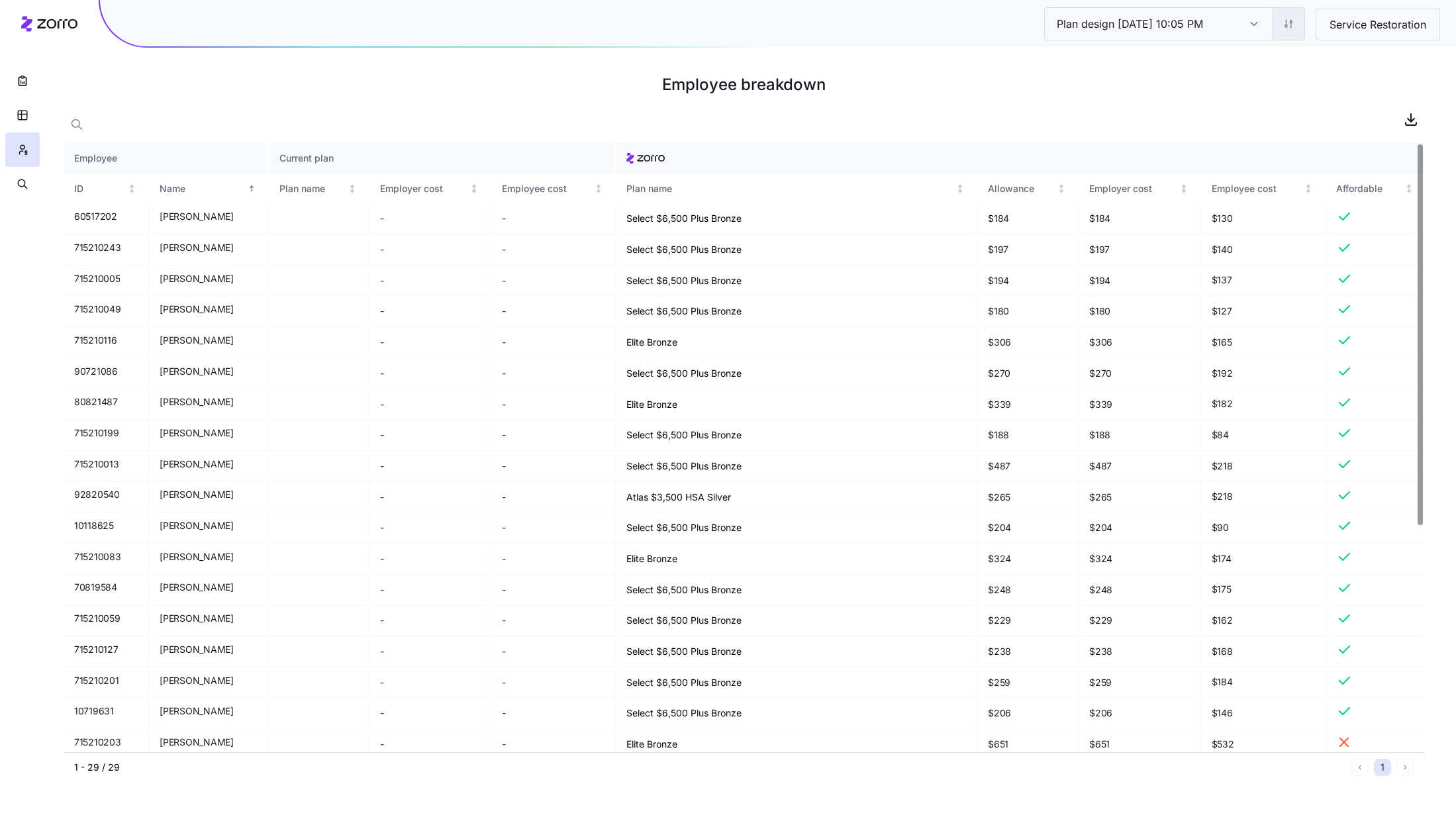
click at [1282, 28] on html "Plan design 10/14/2025 10:05 PM Plan design 10/14/2025 10:05 PM Service Restora…" at bounding box center [728, 412] width 1456 height 825
click at [1329, 71] on html "Plan design 10/14/2025 10:05 PM Plan design 10/14/2025 10:05 PM Service Restora…" at bounding box center [728, 412] width 1456 height 825
